Goal: Navigation & Orientation: Go to known website

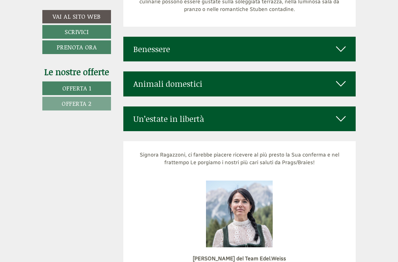
scroll to position [2575, 0]
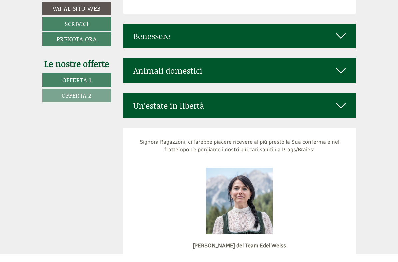
click at [340, 73] on icon at bounding box center [341, 78] width 10 height 11
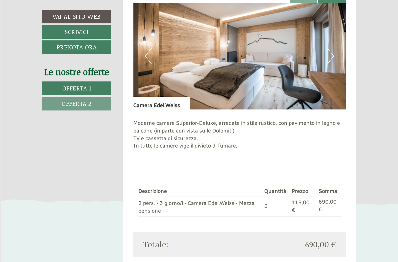
scroll to position [845, 0]
click at [332, 65] on button "Next" at bounding box center [330, 56] width 7 height 17
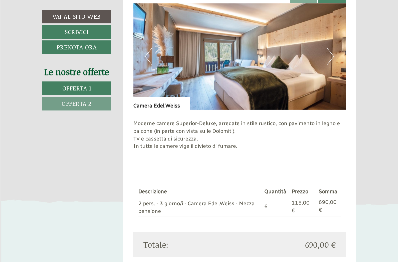
click at [332, 65] on button "Next" at bounding box center [330, 56] width 7 height 17
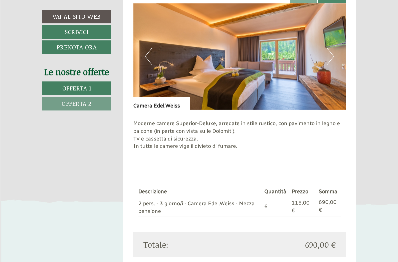
click at [327, 69] on img at bounding box center [239, 56] width 213 height 106
click at [327, 70] on img at bounding box center [239, 56] width 213 height 106
click at [327, 66] on img at bounding box center [239, 56] width 213 height 106
click at [329, 65] on button "Next" at bounding box center [330, 56] width 7 height 17
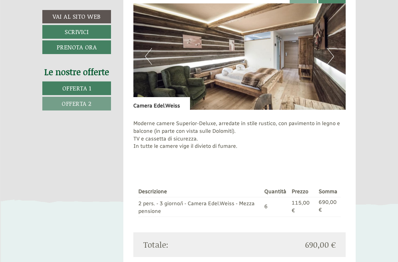
click at [329, 65] on button "Next" at bounding box center [330, 56] width 7 height 17
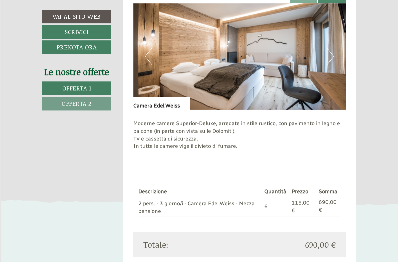
click at [328, 65] on button "Next" at bounding box center [330, 56] width 7 height 17
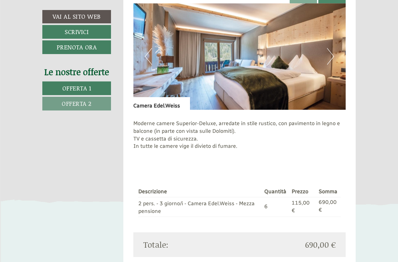
click at [328, 65] on button "Next" at bounding box center [330, 56] width 7 height 17
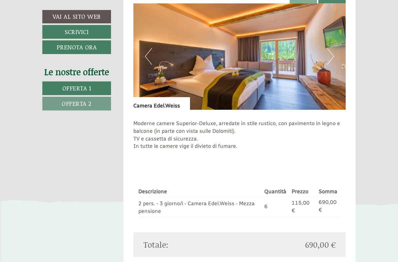
click at [329, 65] on button "Next" at bounding box center [330, 56] width 7 height 17
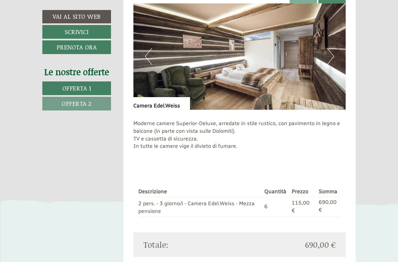
click at [330, 64] on button "Next" at bounding box center [330, 56] width 7 height 17
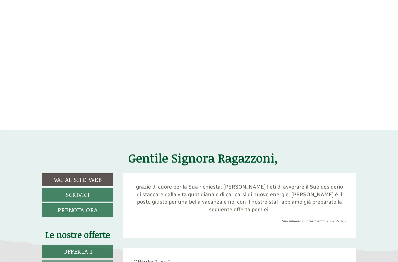
scroll to position [77, 0]
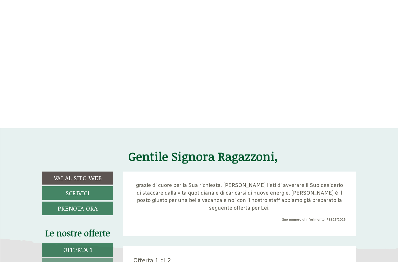
click at [95, 180] on link "Vai al sito web" at bounding box center [77, 178] width 71 height 13
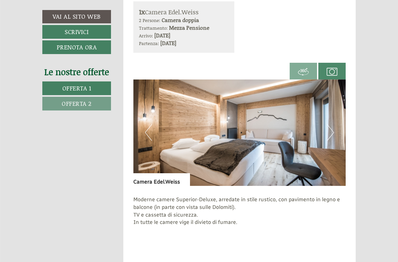
scroll to position [768, 0]
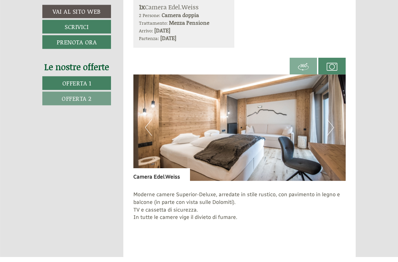
click at [328, 134] on button "Next" at bounding box center [330, 132] width 7 height 17
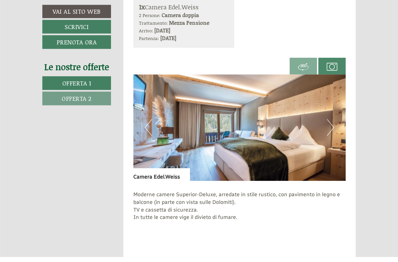
click at [336, 132] on img at bounding box center [239, 133] width 213 height 106
click at [332, 135] on button "Next" at bounding box center [330, 132] width 7 height 17
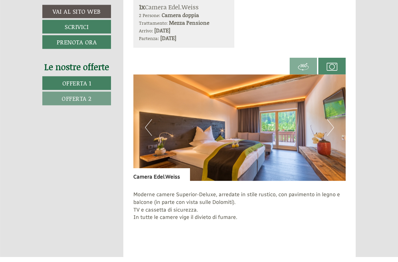
click at [331, 134] on button "Next" at bounding box center [330, 132] width 7 height 17
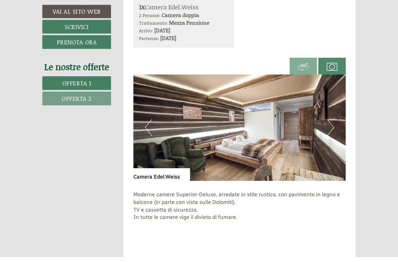
click at [331, 136] on button "Next" at bounding box center [330, 132] width 7 height 17
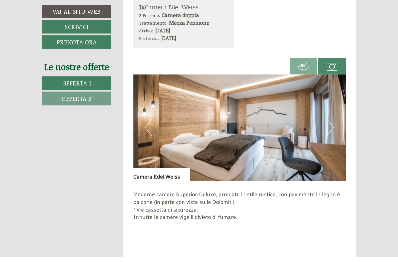
click at [336, 134] on img at bounding box center [239, 133] width 213 height 106
click at [327, 137] on img at bounding box center [239, 133] width 213 height 106
click at [330, 134] on button "Next" at bounding box center [330, 132] width 7 height 17
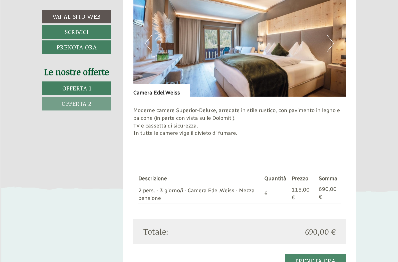
scroll to position [857, 0]
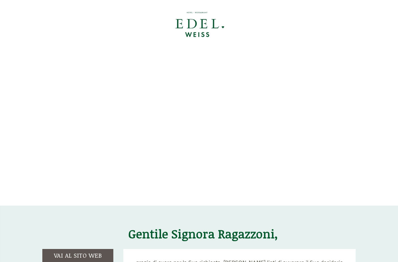
scroll to position [383, 0]
